Goal: Navigation & Orientation: Find specific page/section

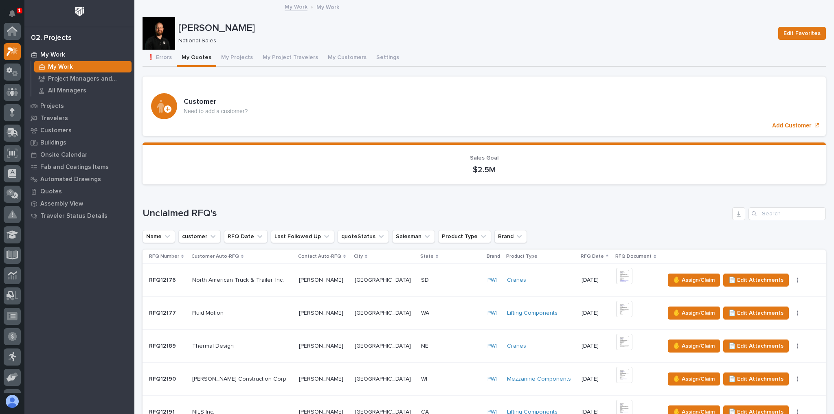
scroll to position [20, 0]
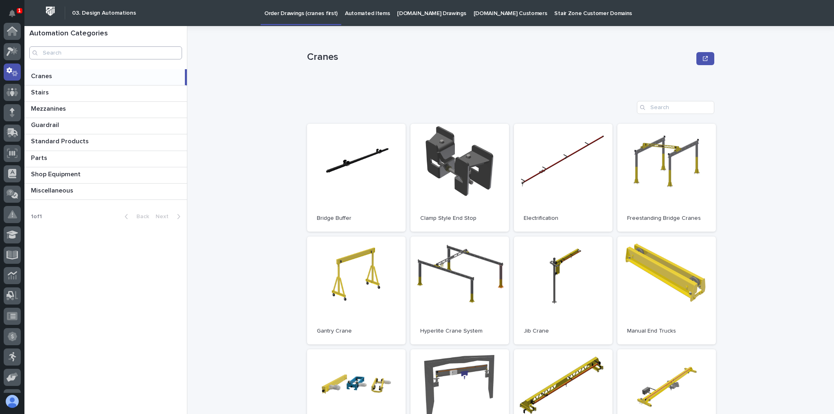
scroll to position [41, 0]
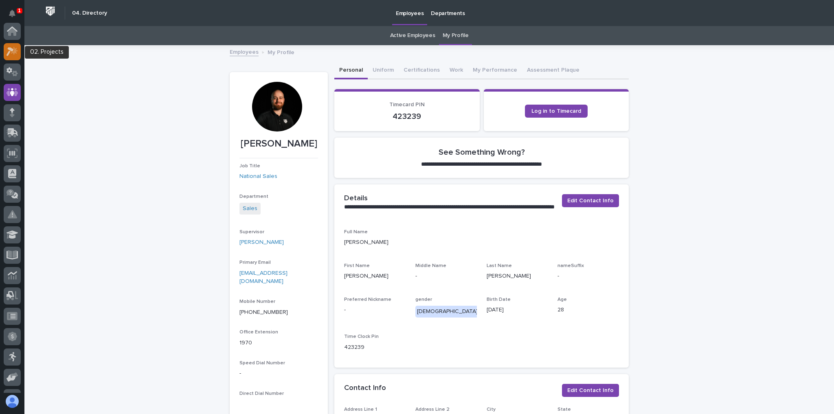
click at [4, 46] on link at bounding box center [12, 51] width 17 height 17
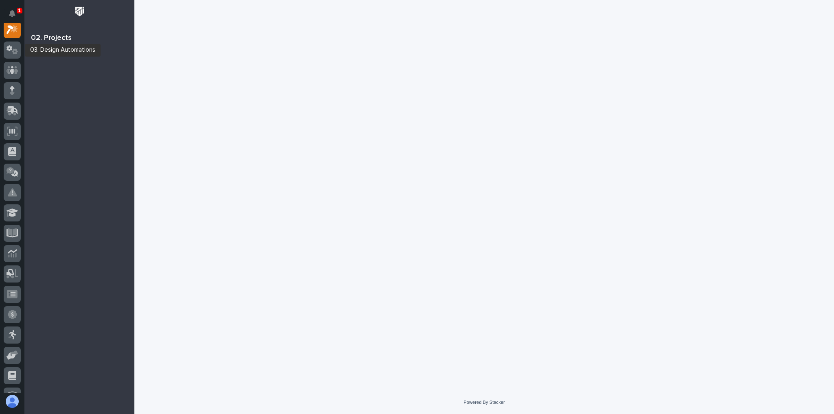
scroll to position [20, 0]
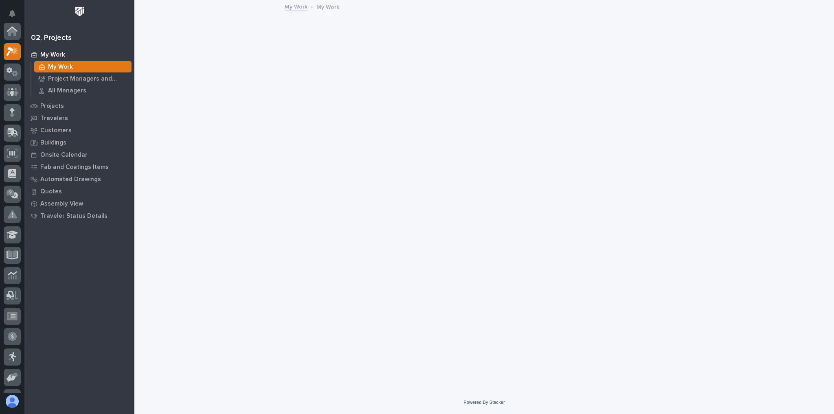
scroll to position [20, 0]
